Goal: Task Accomplishment & Management: Use online tool/utility

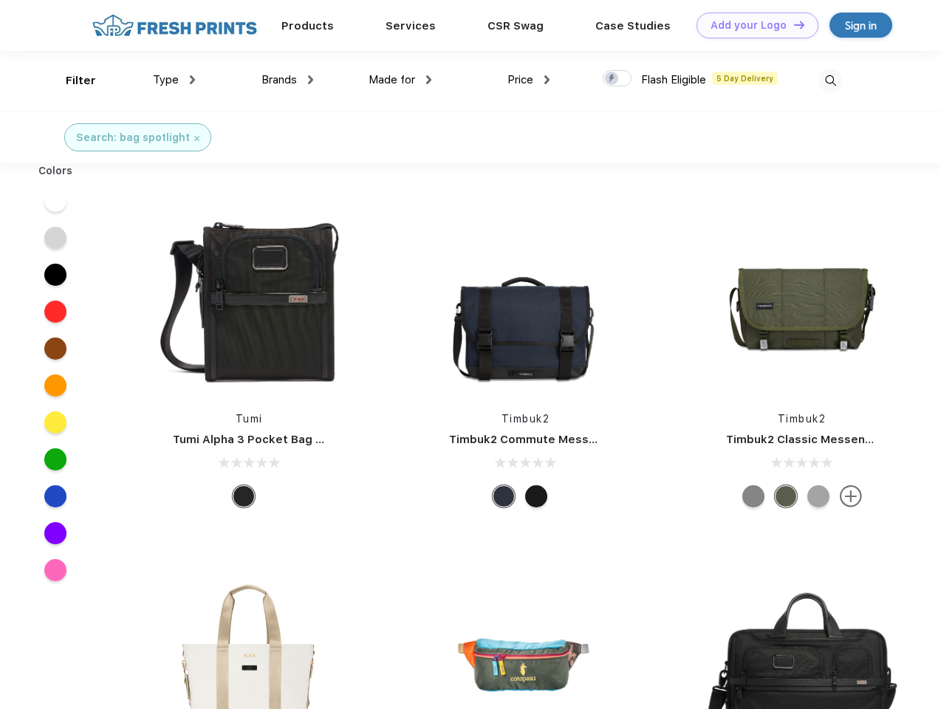
scroll to position [1, 0]
click at [752, 25] on link "Add your Logo Design Tool" at bounding box center [758, 26] width 122 height 26
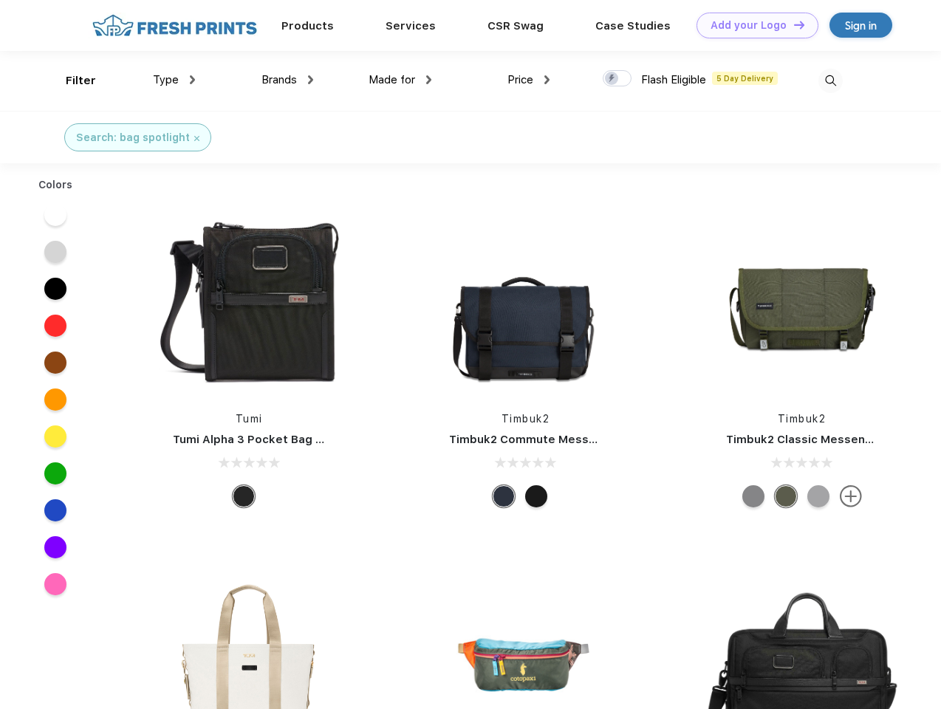
click at [0, 0] on div "Design Tool" at bounding box center [0, 0] width 0 height 0
click at [793, 24] on link "Add your Logo Design Tool" at bounding box center [758, 26] width 122 height 26
click at [71, 81] on div "Filter" at bounding box center [81, 80] width 30 height 17
click at [174, 80] on span "Type" at bounding box center [166, 79] width 26 height 13
click at [287, 80] on span "Brands" at bounding box center [279, 79] width 35 height 13
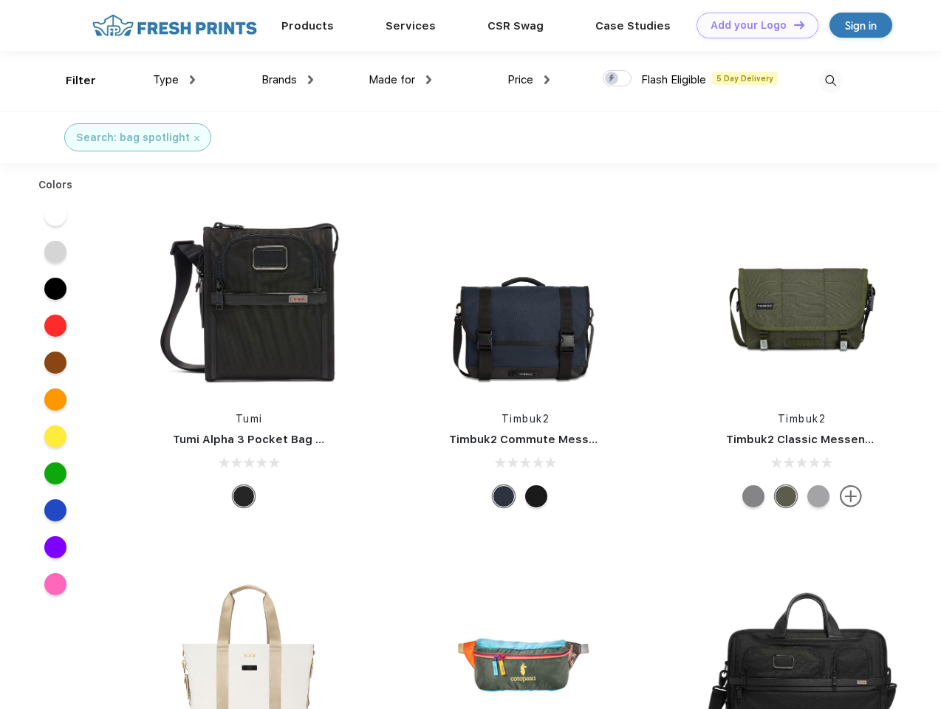
click at [401, 80] on span "Made for" at bounding box center [392, 79] width 47 height 13
click at [529, 80] on span "Price" at bounding box center [521, 79] width 26 height 13
click at [618, 79] on div at bounding box center [617, 78] width 29 height 16
click at [613, 79] on input "checkbox" at bounding box center [608, 74] width 10 height 10
click at [831, 81] on img at bounding box center [831, 81] width 24 height 24
